Goal: Find specific page/section: Find specific page/section

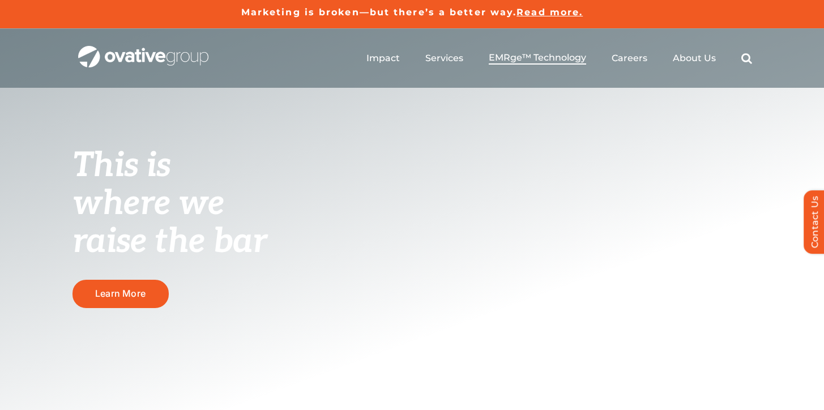
click at [525, 57] on span "EMRge™ Technology" at bounding box center [537, 57] width 97 height 11
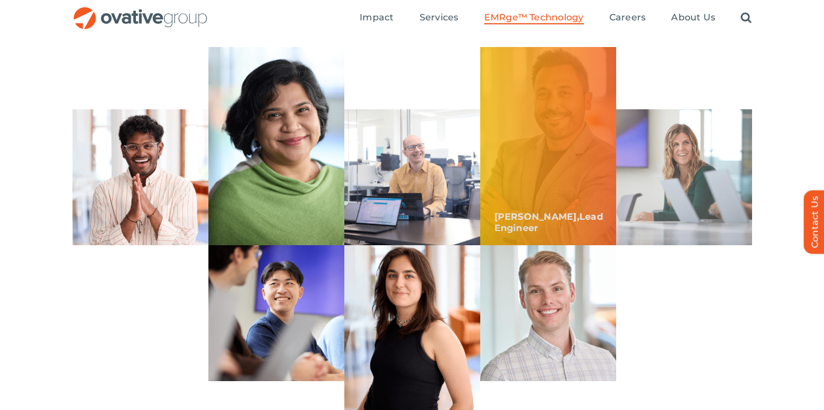
scroll to position [3213, 0]
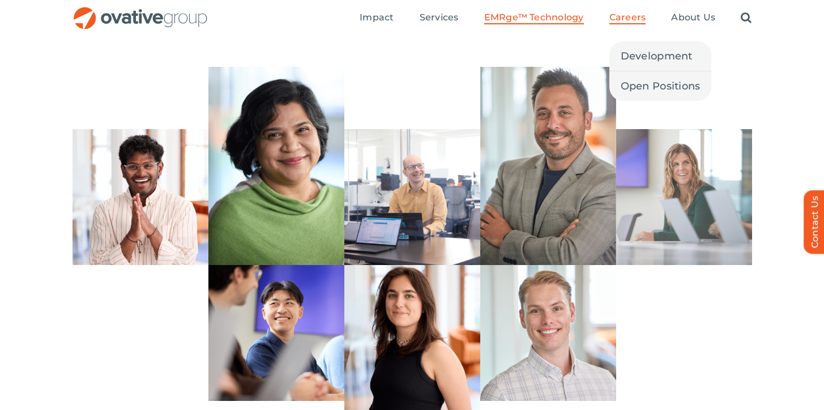
click at [634, 22] on span "Careers" at bounding box center [627, 17] width 37 height 11
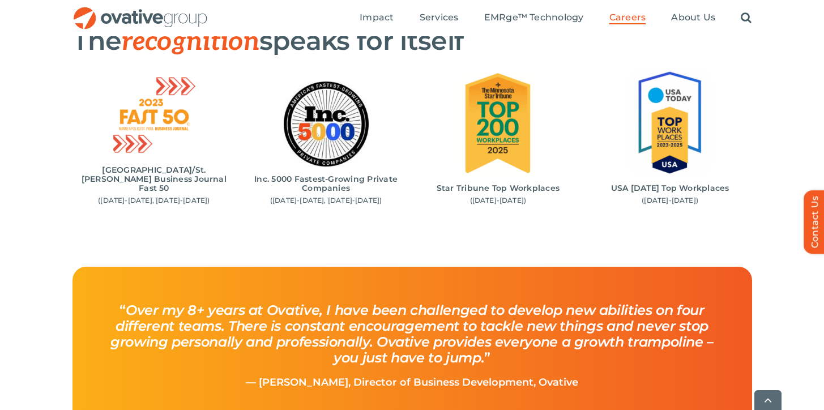
scroll to position [1216, 0]
